Goal: Find specific page/section: Find specific page/section

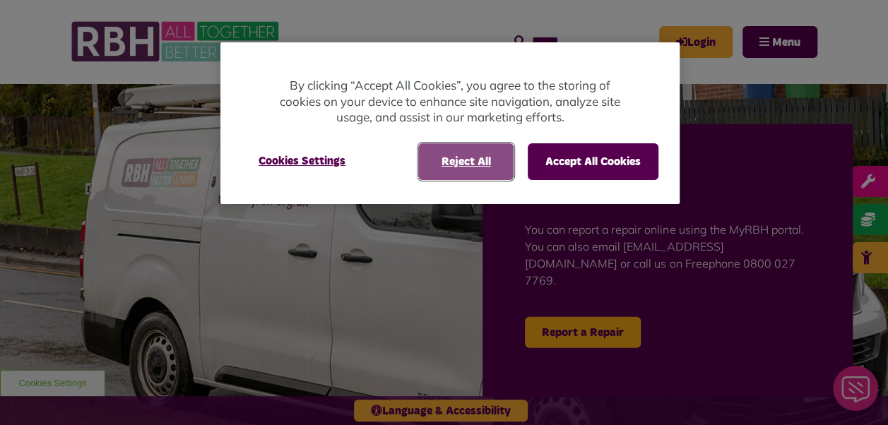
click at [457, 167] on button "Reject All" at bounding box center [465, 161] width 95 height 37
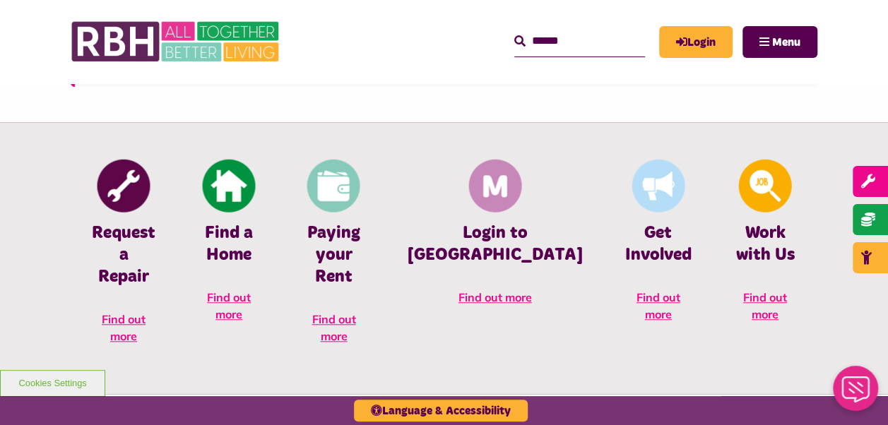
scroll to position [534, 0]
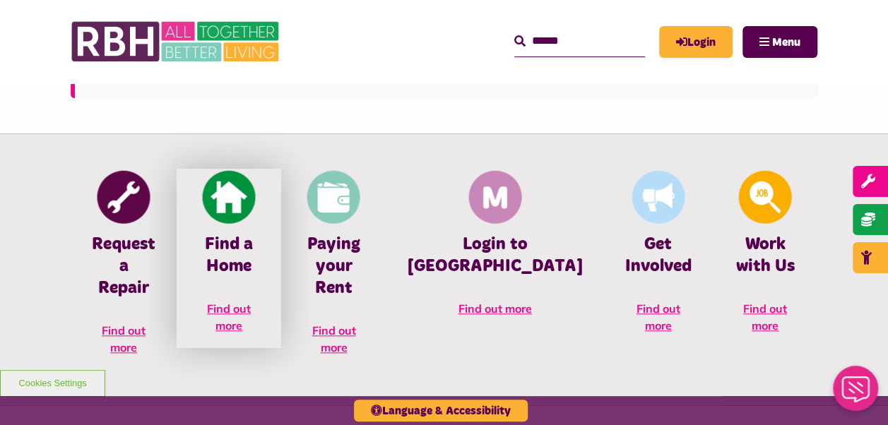
click at [256, 220] on img at bounding box center [229, 196] width 53 height 53
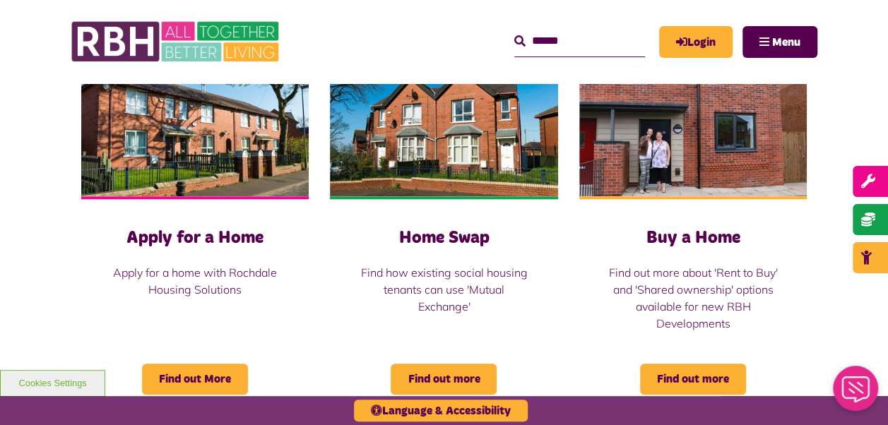
scroll to position [604, 0]
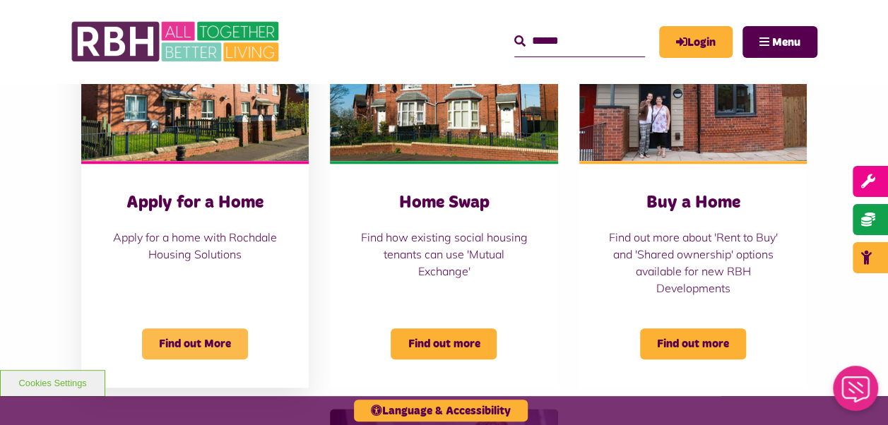
click at [216, 348] on span "Find out More" at bounding box center [195, 344] width 106 height 31
